Goal: Feedback & Contribution: Submit feedback/report problem

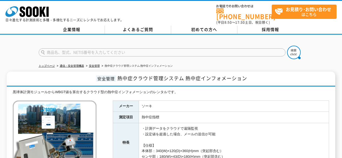
click at [133, 57] on form at bounding box center [171, 53] width 265 height 15
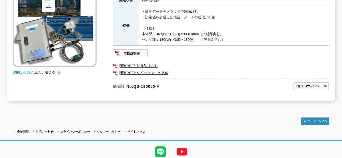
scroll to position [134, 0]
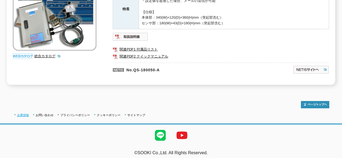
click at [21, 114] on link "企業情報" at bounding box center [23, 115] width 12 height 3
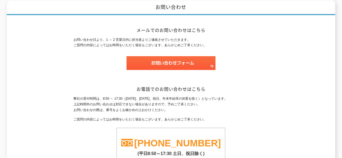
scroll to position [81, 0]
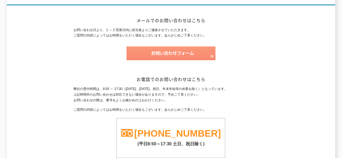
click at [193, 47] on img at bounding box center [171, 54] width 89 height 14
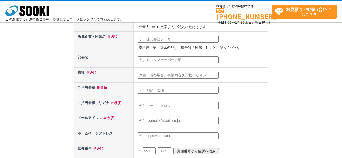
scroll to position [27, 0]
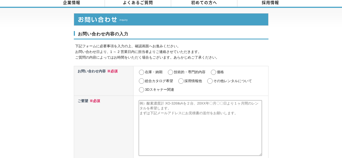
click at [173, 70] on input "技術的・専門的内容" at bounding box center [170, 72] width 7 height 5
radio input "true"
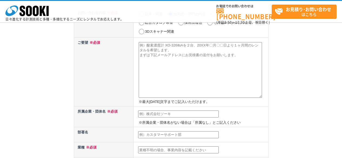
scroll to position [54, 0]
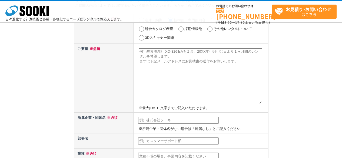
click at [149, 54] on textarea at bounding box center [200, 76] width 123 height 56
paste textarea "お世話になっております。 ピーシーフェーズ株式会社の米内と申します。 現在、当社では児童施設の屋外環境における熱中症予防を目的としたセンサーシステムを、300…"
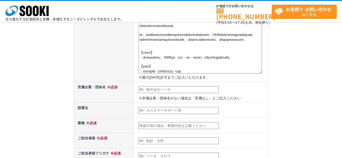
scroll to position [108, 0]
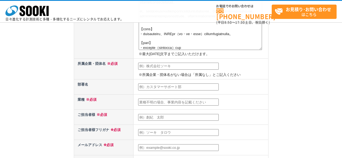
type textarea "お世話になっております。 ピーシーフェーズ株式会社の米内と申します。 現在、当社では児童施設の屋外環境における熱中症予防を目的としたセンサーシステムを、300…"
click at [160, 65] on input "text" at bounding box center [178, 66] width 81 height 7
type input "ピーシーフェーズ株式会社"
click at [169, 86] on input "text" at bounding box center [178, 87] width 81 height 7
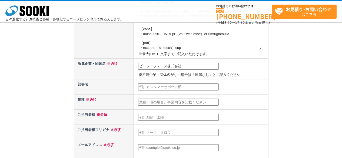
type input "営業部"
click at [174, 100] on input "text" at bounding box center [178, 102] width 81 height 7
type input "IT事業"
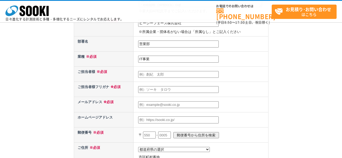
scroll to position [162, 0]
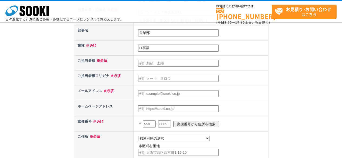
click at [175, 65] on input "text" at bounding box center [178, 63] width 81 height 7
type input "米内美緒里"
click at [162, 79] on input "text" at bounding box center [178, 78] width 81 height 7
type input "ヨナイミオリ"
click at [162, 96] on input "text" at bounding box center [178, 93] width 81 height 7
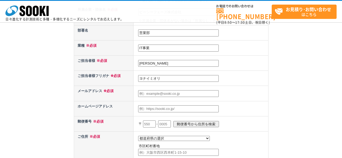
type input "mi_yonai@pcp.co.jp"
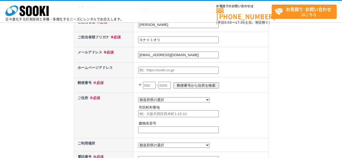
scroll to position [202, 0]
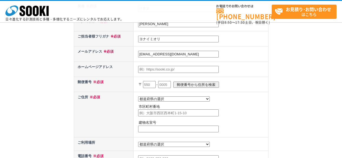
click at [159, 71] on input "text" at bounding box center [178, 69] width 81 height 7
paste input "https://www.pcp.co.jp/"
type input "https://www.pcp.co.jp/"
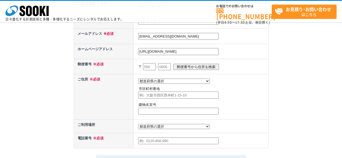
scroll to position [229, 0]
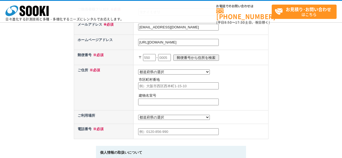
click at [152, 61] on input "text" at bounding box center [149, 57] width 13 height 7
type input "150"
click at [171, 57] on input "text" at bounding box center [164, 57] width 13 height 7
type input "0013"
click at [165, 71] on select "都道府県の選択 北海道 青森県 岩手県 宮城県 秋田県 山形県 福島県 茨城県 栃木県 群馬県 埼玉県 千葉県 東京都 神奈川県 新潟県 富山県 石川県 福井…" at bounding box center [174, 72] width 72 height 5
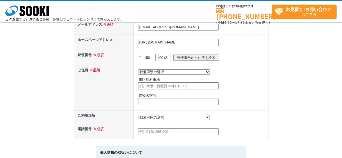
select select "13"
click at [138, 70] on select "都道府県の選択 北海道 青森県 岩手県 宮城県 秋田県 山形県 福島県 茨城県 栃木県 群馬県 埼玉県 千葉県 東京都 神奈川県 新潟県 富山県 石川県 福井…" at bounding box center [174, 72] width 72 height 5
click at [170, 85] on input "text" at bounding box center [178, 86] width 81 height 7
type input "渋谷区恵比寿"
click at [171, 99] on p "建物名室号" at bounding box center [203, 96] width 128 height 6
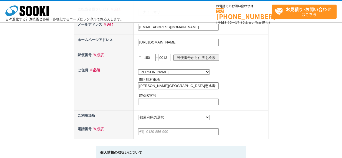
click at [171, 87] on input "渋谷区恵比寿" at bounding box center [178, 86] width 81 height 7
click at [168, 100] on input "text" at bounding box center [178, 102] width 81 height 7
click at [152, 103] on input "1-19-19恵比寿ビジネスタワー10F" at bounding box center [178, 102] width 81 height 7
drag, startPoint x: 153, startPoint y: 102, endPoint x: 126, endPoint y: 101, distance: 27.1
click at [126, 101] on tr "ご住所 ※必須 都道府県の選択 北海道 青森県 岩手県 宮城県 秋田県 山形県 福島県 茨城県 栃木県 群馬県 埼玉県 千葉県 東京都 神奈川県 新潟県 富山…" at bounding box center [171, 87] width 195 height 45
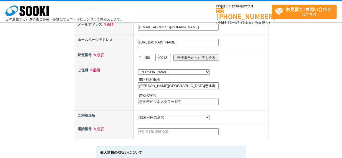
type input "恵比寿ビジネスタワー10F"
click at [168, 86] on input "渋谷区恵比寿" at bounding box center [178, 86] width 81 height 7
paste input "1-19-19"
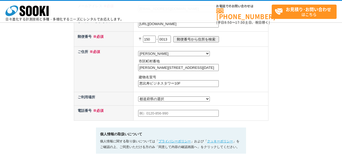
scroll to position [256, 0]
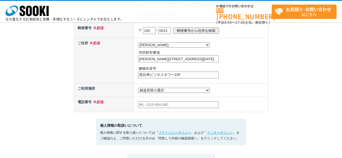
type input "渋谷区恵比寿1-19-19"
click at [163, 106] on input "text" at bounding box center [178, 104] width 81 height 7
type input "0364181237"
click at [259, 83] on td "都道府県の選択 利用場所未定 北海道 青森県 岩手県 宮城県 秋田県 山形県 福島県 茨城県 栃木県 群馬県 埼玉県 千葉県 東京都 神奈川県 新潟県 富山県…" at bounding box center [201, 60] width 135 height 45
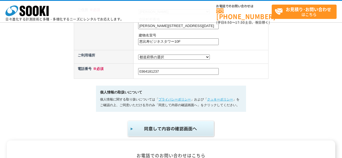
scroll to position [310, 0]
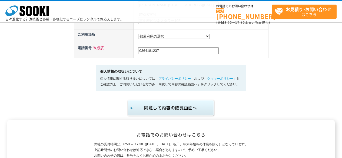
click at [178, 109] on img "submit" at bounding box center [171, 108] width 89 height 18
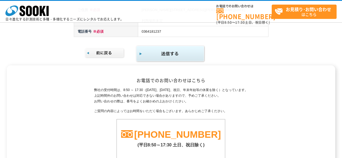
scroll to position [325, 0]
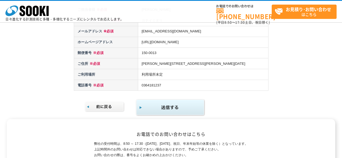
click at [184, 103] on img "submit" at bounding box center [171, 108] width 70 height 18
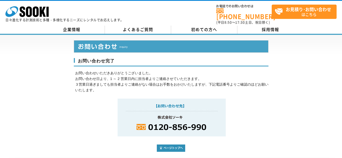
click at [124, 74] on p "お問い合わせいただきありがとうございました。 お問い合わせ日より、1 ～ 2 営業日内に担当者よりご連絡させていただきます。 ３営業日過ぎましても担当者よりご…" at bounding box center [172, 82] width 194 height 22
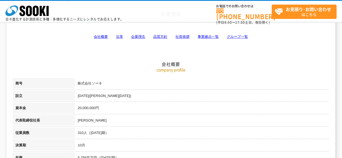
scroll to position [54, 0]
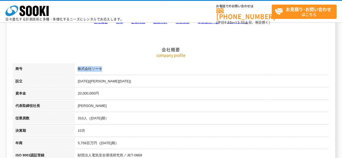
drag, startPoint x: 112, startPoint y: 70, endPoint x: 78, endPoint y: 71, distance: 33.6
click at [78, 71] on td "株式会社ソーキ" at bounding box center [202, 70] width 254 height 12
copy td "株式会社ソーキ"
click at [120, 71] on td "株式会社ソーキ" at bounding box center [202, 70] width 254 height 12
